Goal: Task Accomplishment & Management: Manage account settings

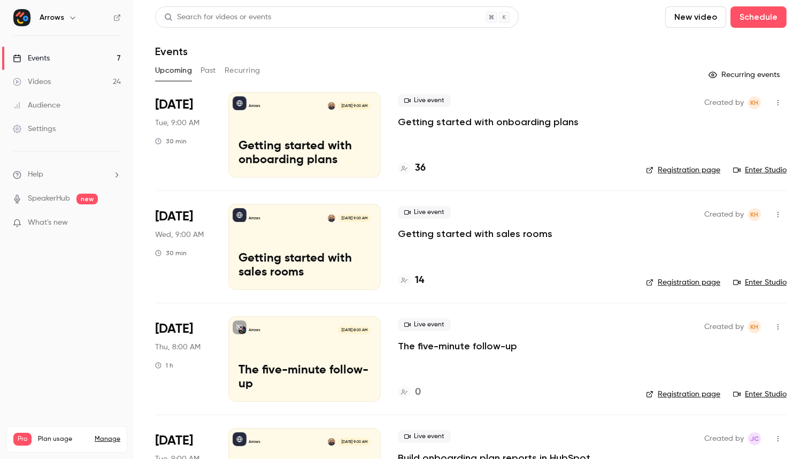
click at [170, 348] on span "Thu, 8:00 AM" at bounding box center [177, 347] width 45 height 11
click at [239, 359] on div "Arrows Sep 18, 8:00 AM The five-minute follow-up" at bounding box center [304, 359] width 152 height 86
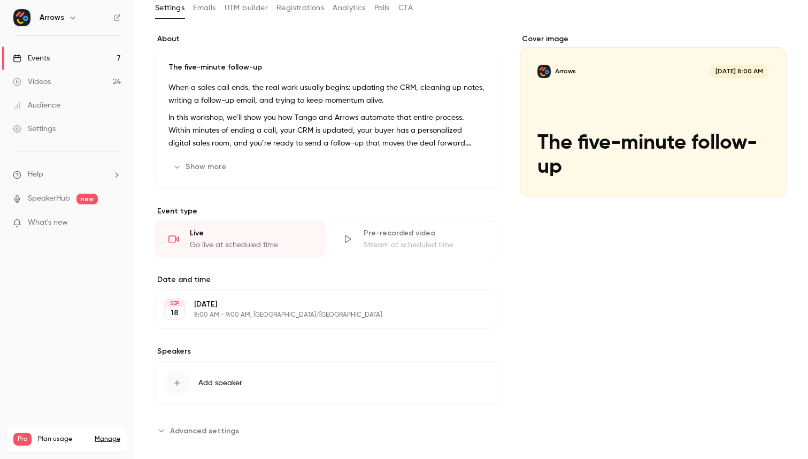
scroll to position [73, 0]
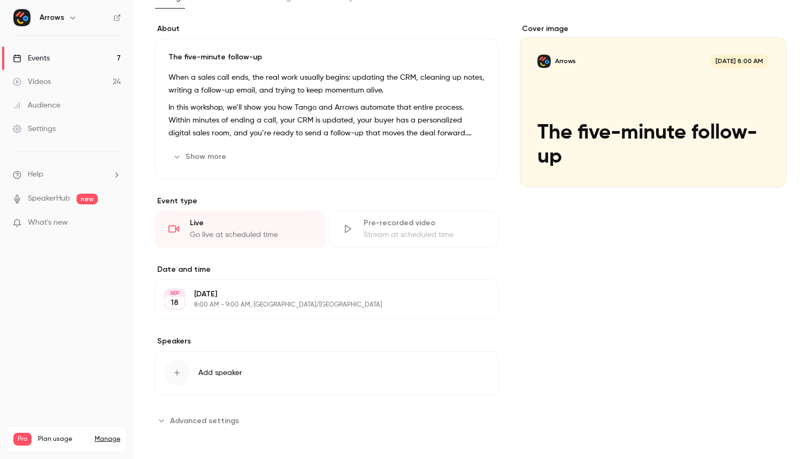
click at [270, 301] on p "8:00 AM - 9:00 AM, America/Los Angeles" at bounding box center [318, 305] width 248 height 9
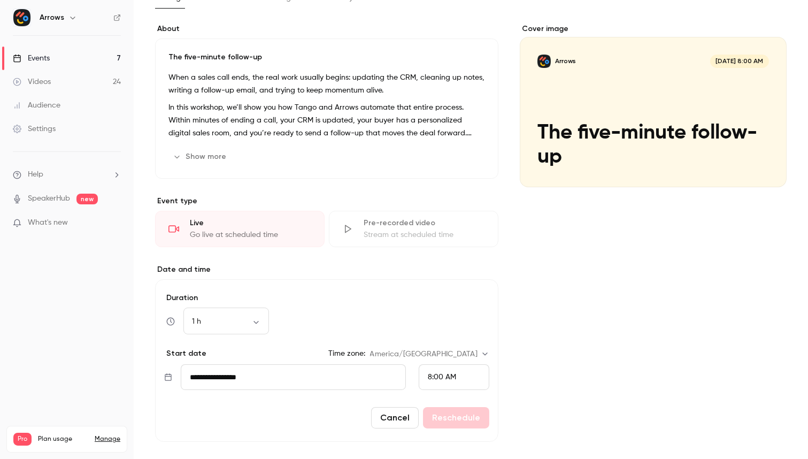
click at [220, 372] on input "**********" at bounding box center [293, 377] width 225 height 26
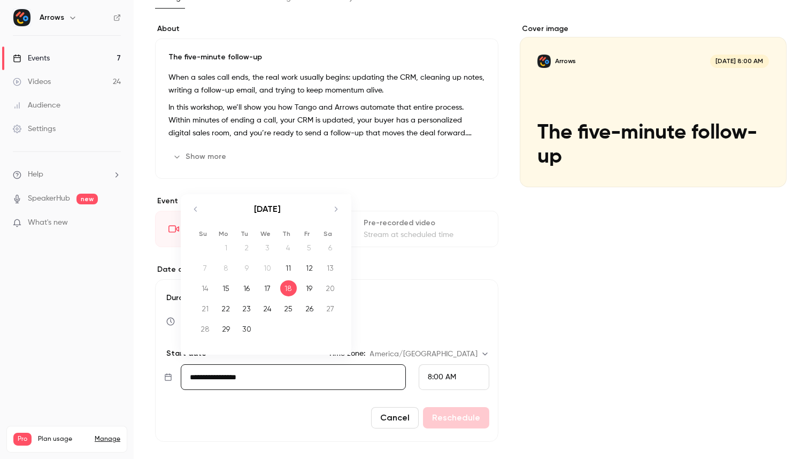
click at [340, 210] on icon "Move forward to switch to the next month." at bounding box center [336, 209] width 13 height 13
click at [221, 303] on div "20" at bounding box center [226, 309] width 17 height 16
type input "**********"
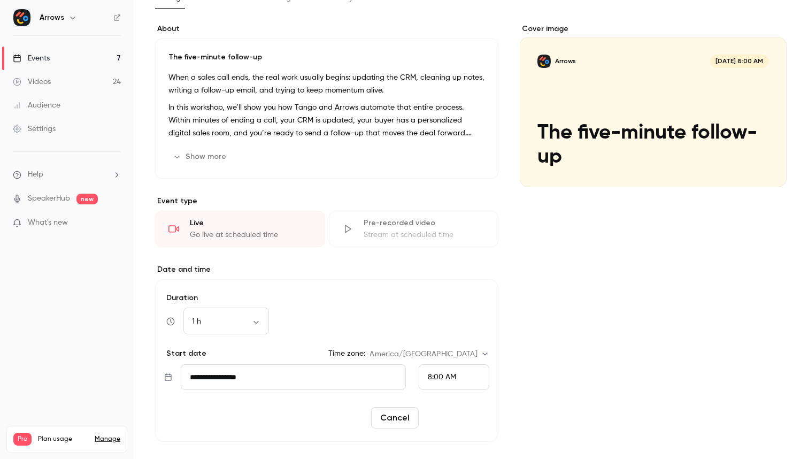
click at [440, 420] on button "Reschedule" at bounding box center [456, 417] width 66 height 21
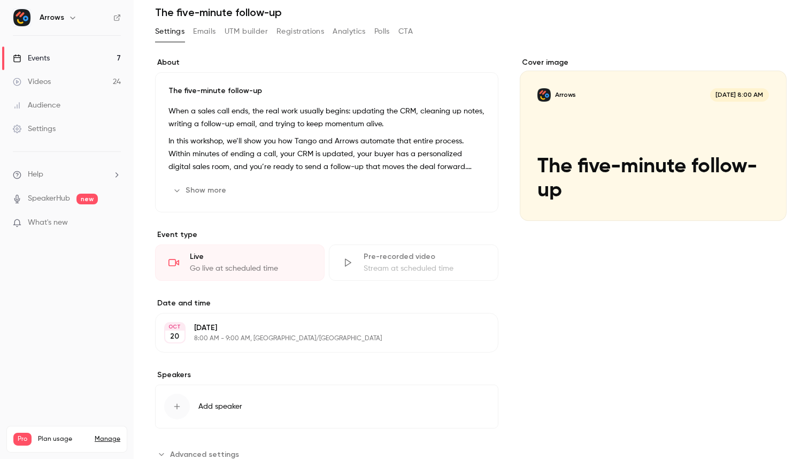
scroll to position [0, 0]
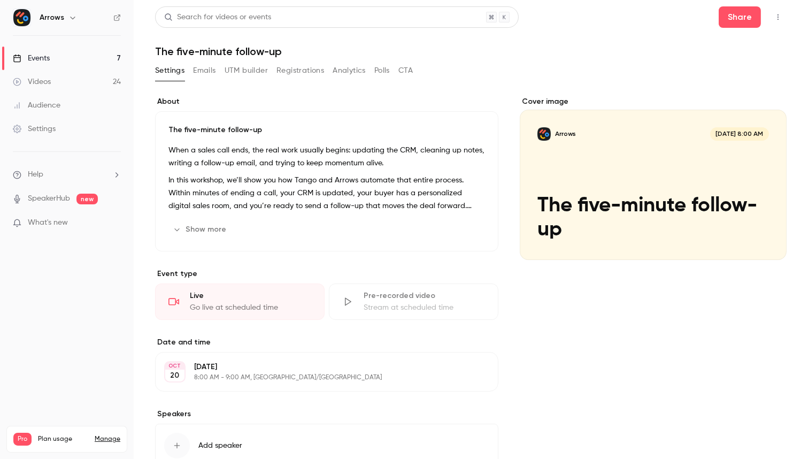
click at [51, 56] on link "Events 7" at bounding box center [67, 59] width 134 height 24
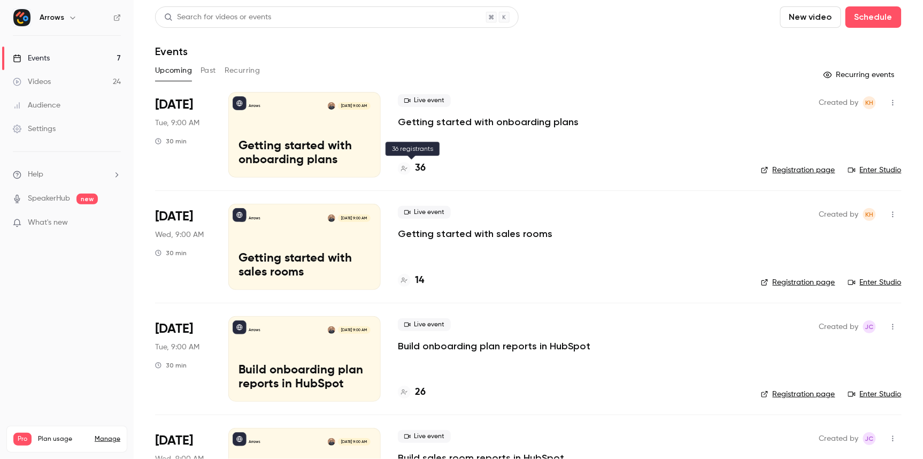
click at [408, 169] on div at bounding box center [404, 168] width 13 height 13
